Goal: Register for event/course

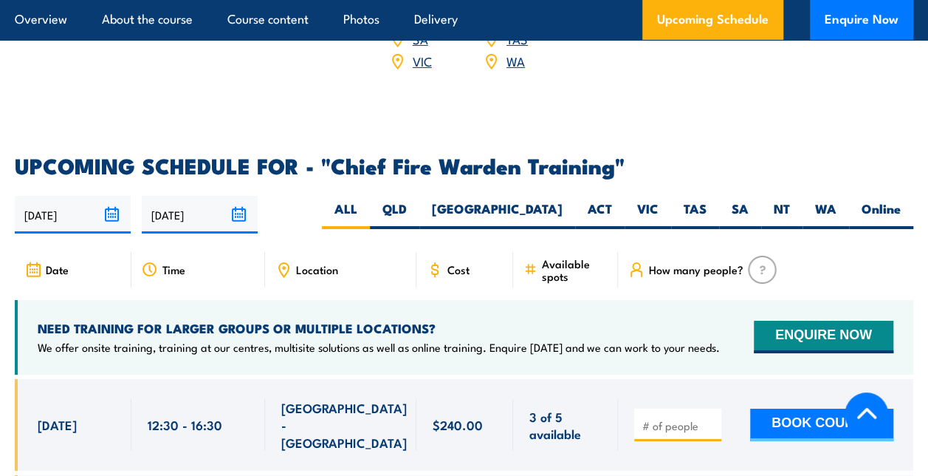
scroll to position [2510, 0]
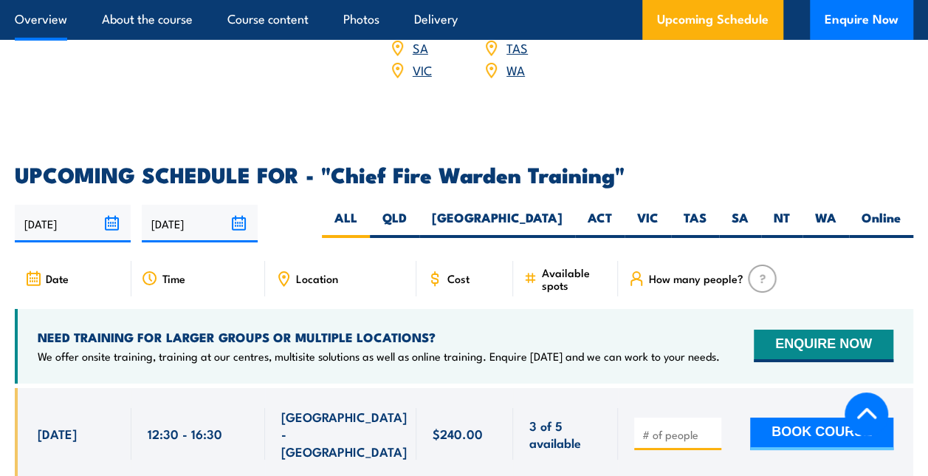
click at [19, 9] on link "Overview" at bounding box center [41, 19] width 52 height 39
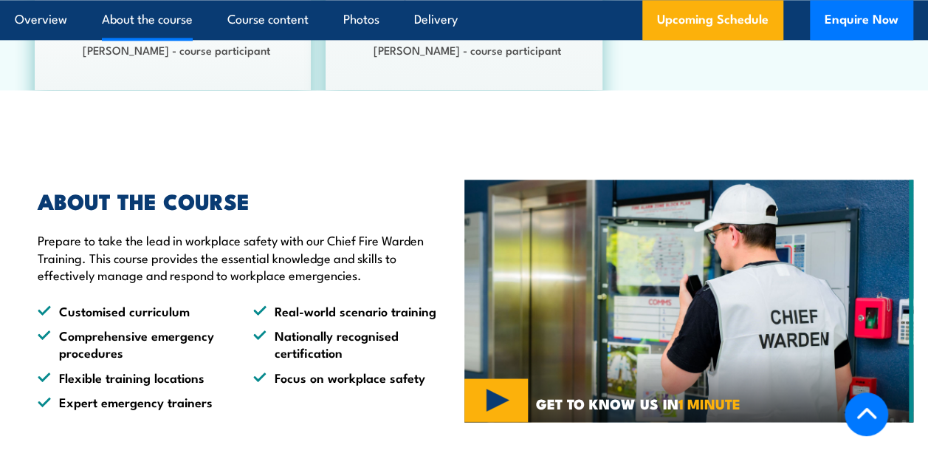
scroll to position [956, 0]
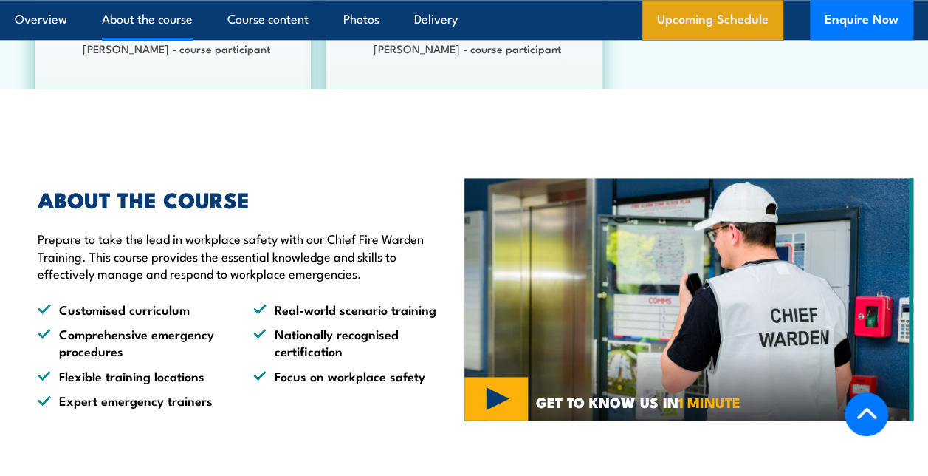
click at [698, 15] on link "Upcoming Schedule" at bounding box center [712, 20] width 141 height 40
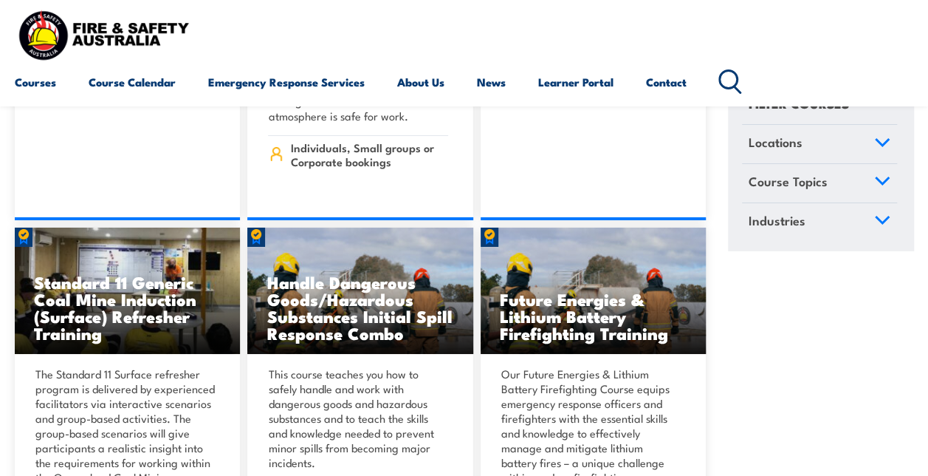
scroll to position [2505, 0]
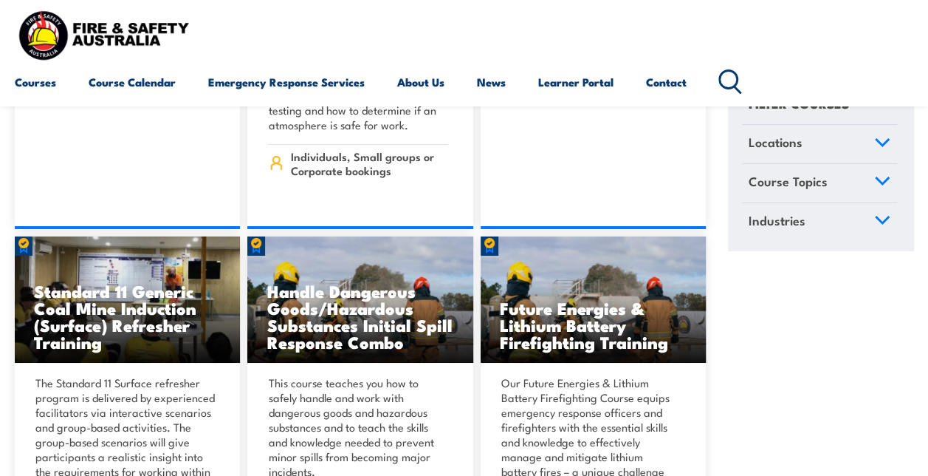
click at [730, 75] on icon at bounding box center [730, 81] width 24 height 24
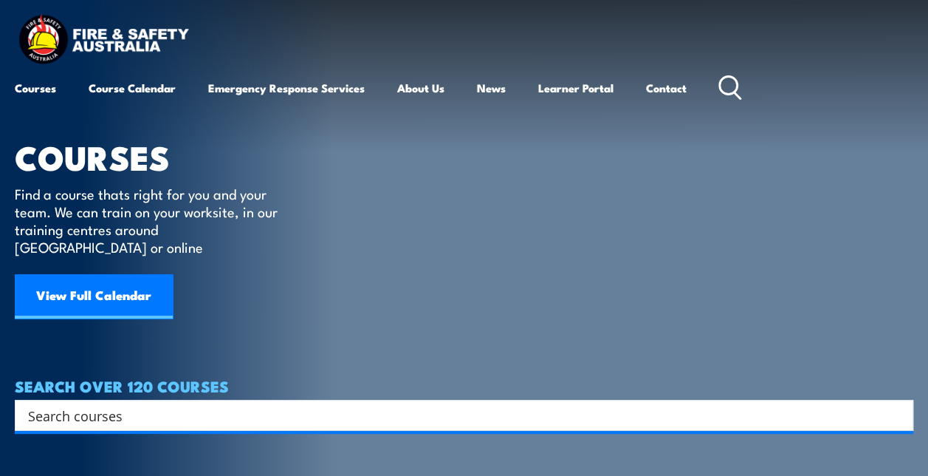
click at [350, 404] on input "Search input" at bounding box center [454, 415] width 853 height 22
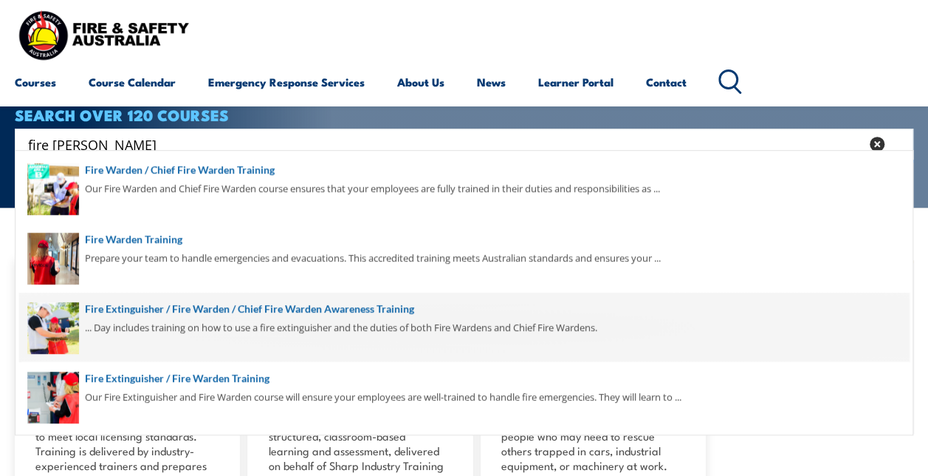
scroll to position [276, 0]
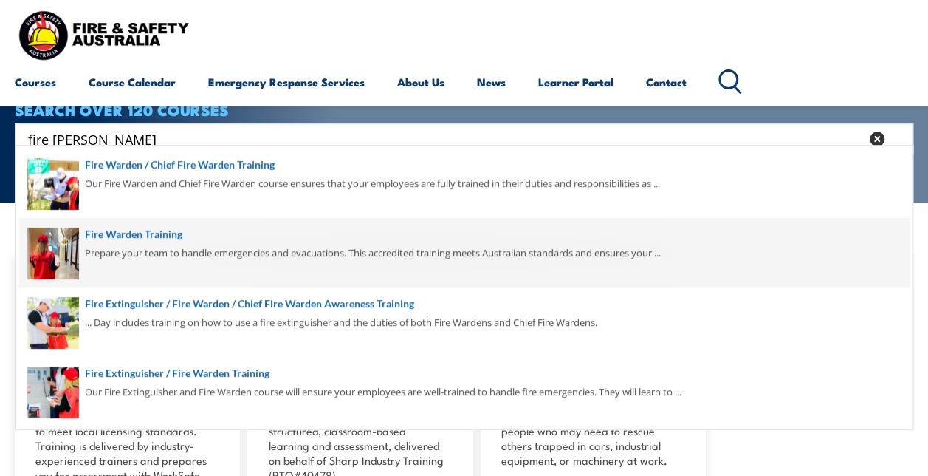
type input "fire ward"
click at [162, 232] on span at bounding box center [464, 252] width 890 height 69
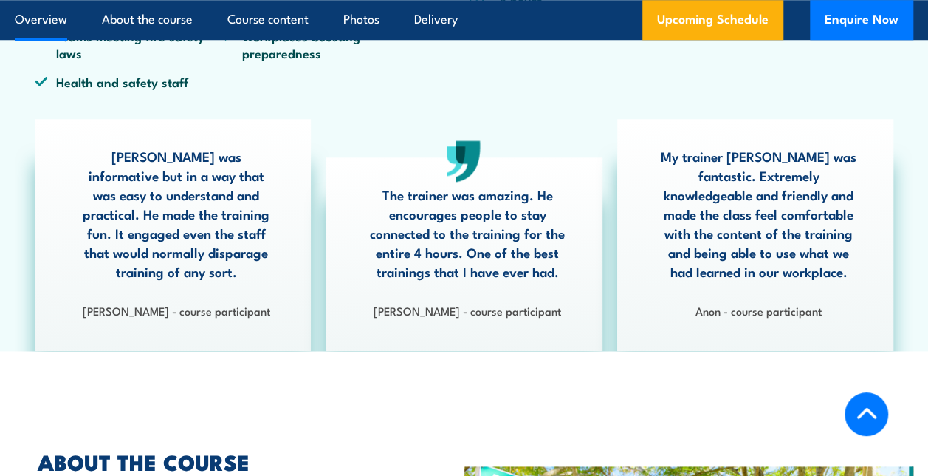
scroll to position [701, 0]
